Goal: Task Accomplishment & Management: Complete application form

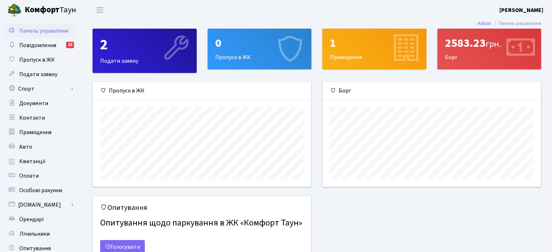
scroll to position [105, 218]
click at [259, 60] on div "0 Пропуск в ЖК" at bounding box center [259, 49] width 103 height 40
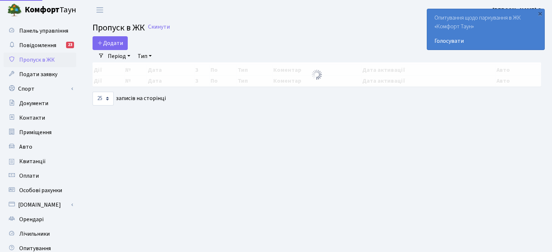
select select "25"
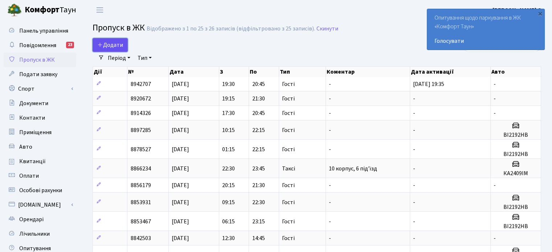
click at [104, 39] on link "Додати" at bounding box center [110, 45] width 35 height 14
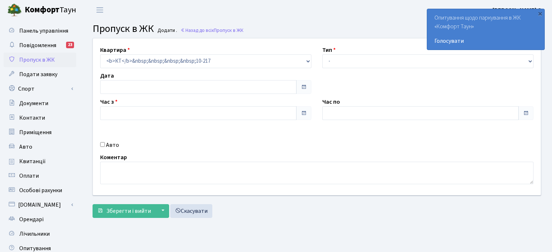
type input "[DATE]"
type input "16:15"
type input "17:15"
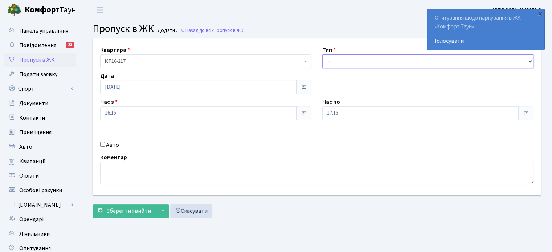
click at [340, 58] on select "- Доставка Таксі Гості Сервіс" at bounding box center [427, 61] width 211 height 14
select select "3"
click at [322, 54] on select "- Доставка Таксі Гості Сервіс" at bounding box center [427, 61] width 211 height 14
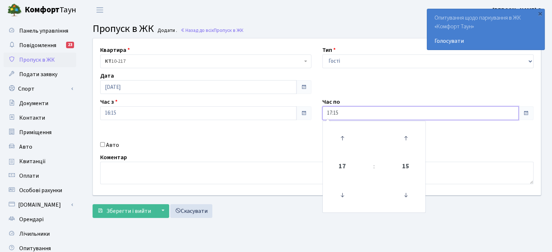
click at [373, 114] on input "17:15" at bounding box center [420, 113] width 196 height 14
click at [340, 134] on icon at bounding box center [342, 138] width 20 height 20
type input "20:15"
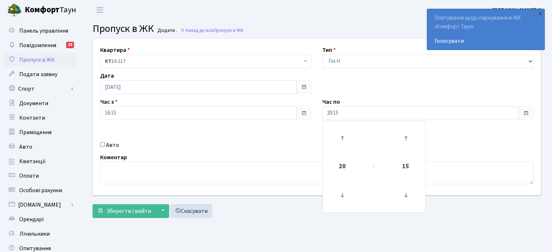
click at [102, 146] on input "Авто" at bounding box center [102, 144] width 5 height 5
checkbox input "true"
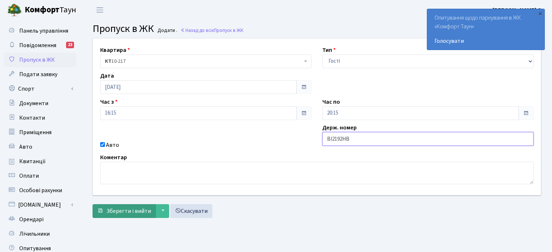
type input "ВІ2192НВ"
click at [123, 211] on span "Зберегти і вийти" at bounding box center [128, 211] width 45 height 8
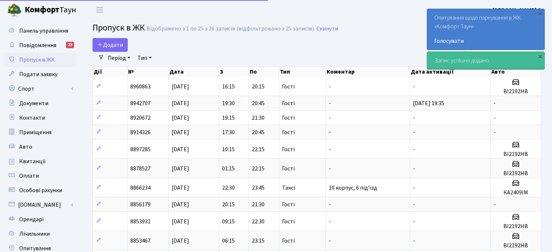
select select "25"
